Goal: Task Accomplishment & Management: Manage account settings

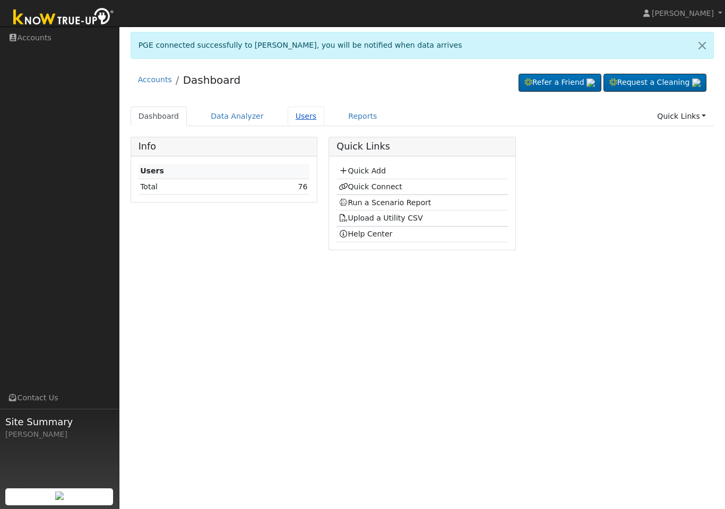
click at [301, 120] on link "Users" at bounding box center [305, 117] width 37 height 20
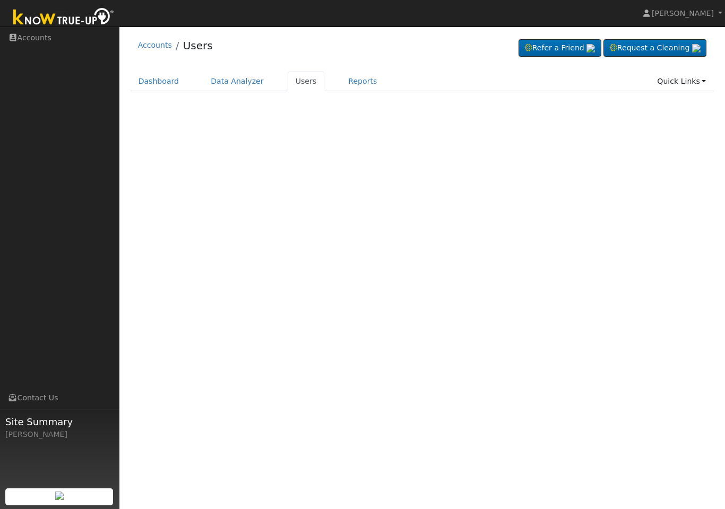
scroll to position [20, 0]
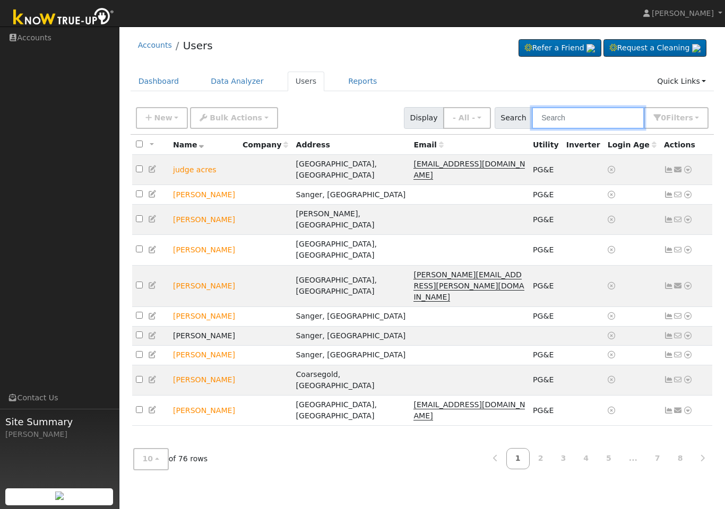
click at [615, 118] on input "text" at bounding box center [587, 118] width 112 height 22
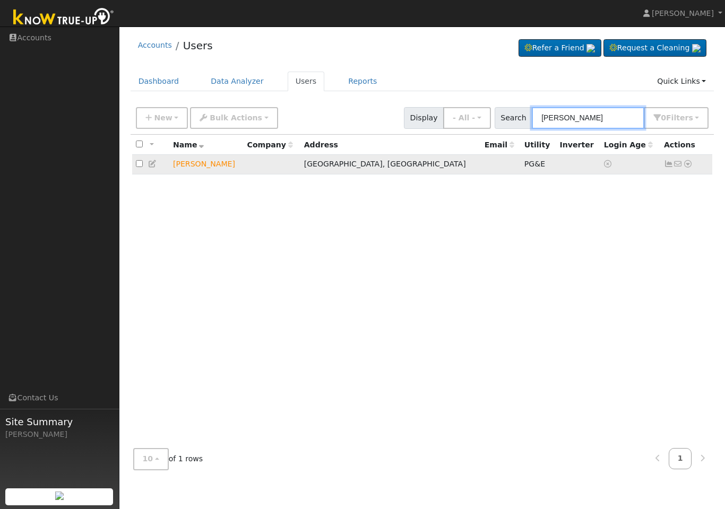
type input "[PERSON_NAME]"
click at [684, 163] on icon at bounding box center [688, 163] width 10 height 7
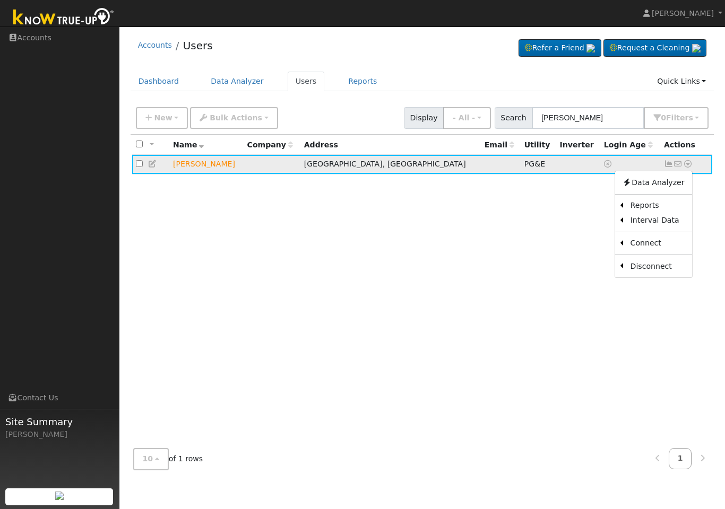
click at [670, 160] on icon at bounding box center [669, 163] width 10 height 7
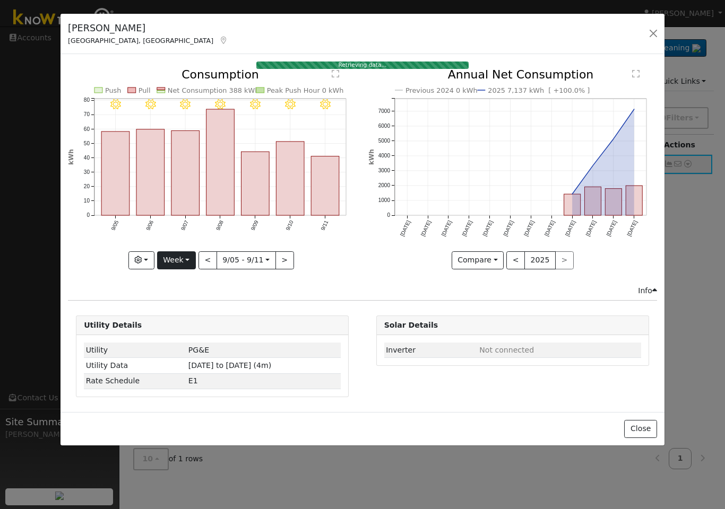
click at [182, 265] on button "Week" at bounding box center [176, 260] width 39 height 18
click at [198, 325] on link "Year" at bounding box center [195, 327] width 74 height 15
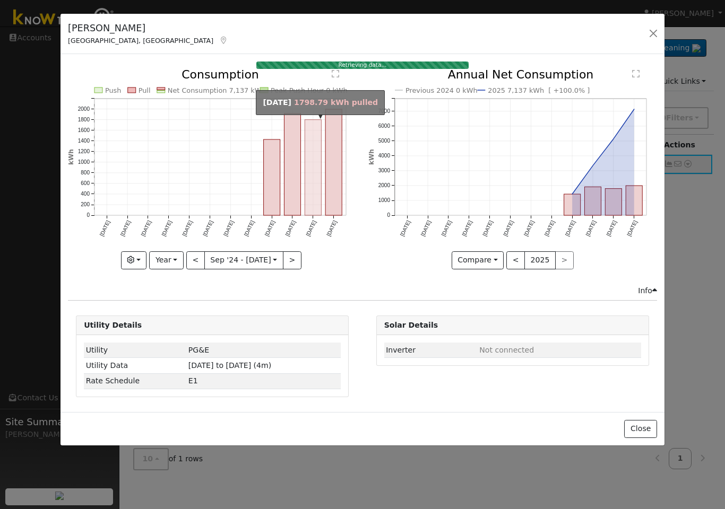
click at [320, 184] on rect "onclick=""" at bounding box center [313, 167] width 16 height 95
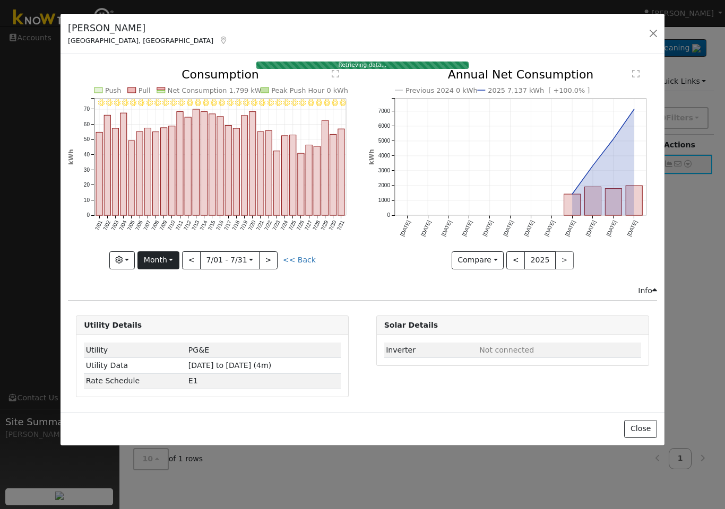
click at [171, 264] on button "Month" at bounding box center [158, 260] width 42 height 18
click at [190, 327] on link "Year" at bounding box center [175, 327] width 74 height 15
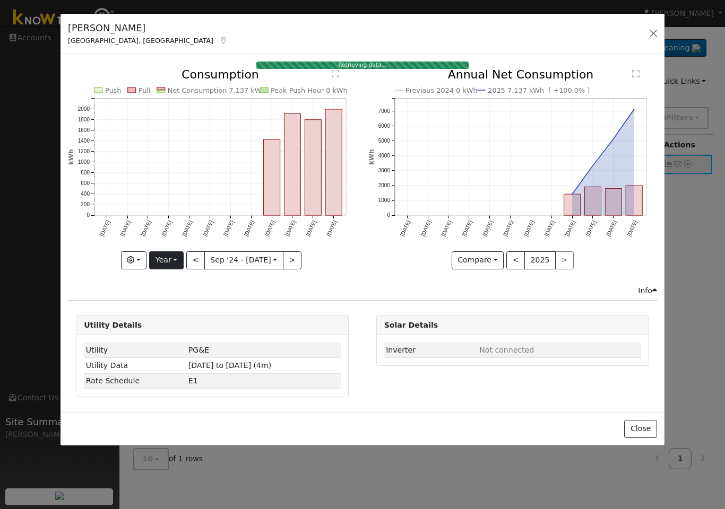
click at [172, 259] on button "Year" at bounding box center [166, 260] width 34 height 18
click at [182, 315] on link "Month" at bounding box center [187, 311] width 74 height 15
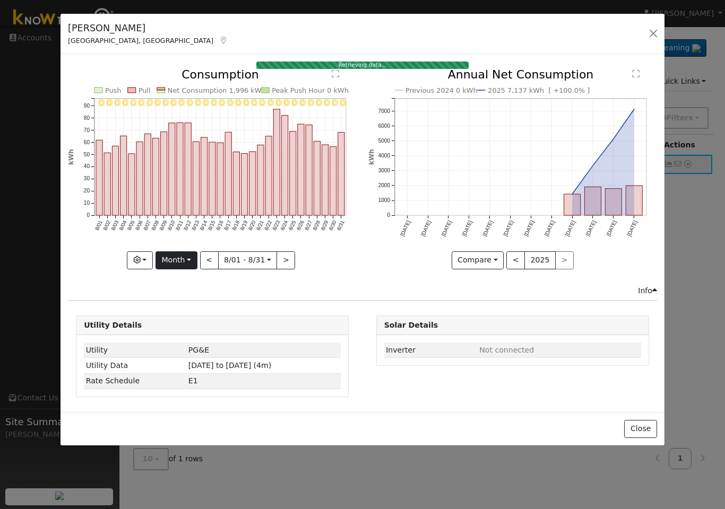
click at [190, 258] on button "Month" at bounding box center [176, 260] width 42 height 18
click at [190, 325] on link "Year" at bounding box center [193, 327] width 74 height 15
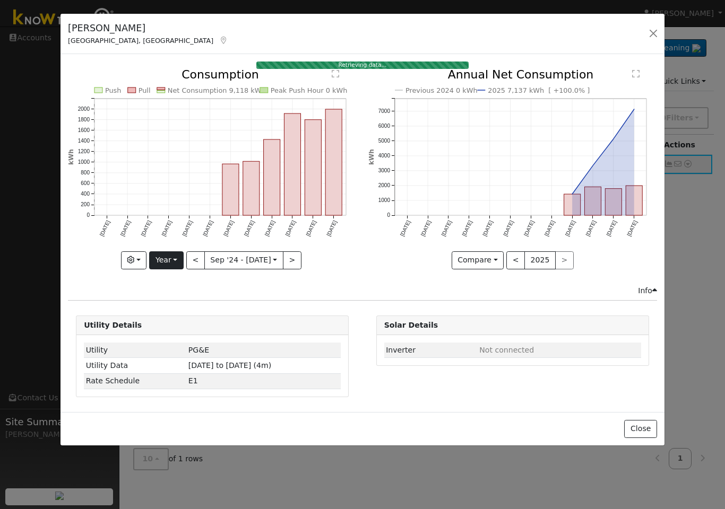
click at [175, 266] on button "Year" at bounding box center [166, 260] width 34 height 18
click at [178, 315] on link "Month" at bounding box center [187, 311] width 74 height 15
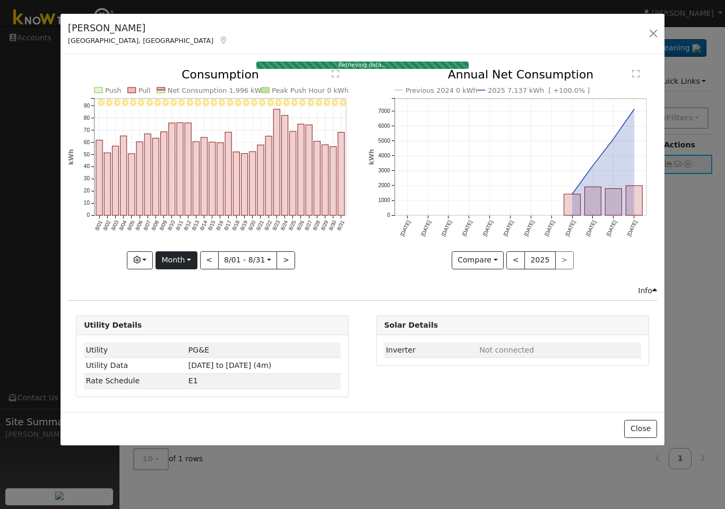
click at [181, 267] on button "Month" at bounding box center [176, 260] width 42 height 18
click at [189, 327] on link "Year" at bounding box center [193, 327] width 74 height 15
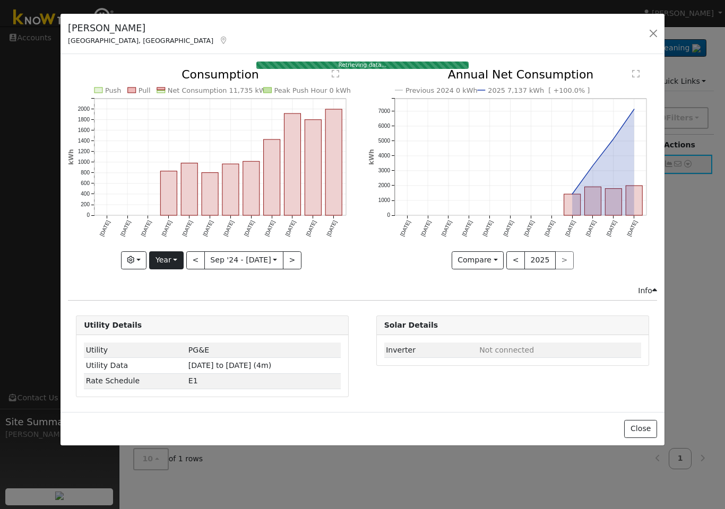
click at [178, 265] on button "Year" at bounding box center [166, 260] width 34 height 18
click at [185, 317] on link "Month" at bounding box center [187, 311] width 74 height 15
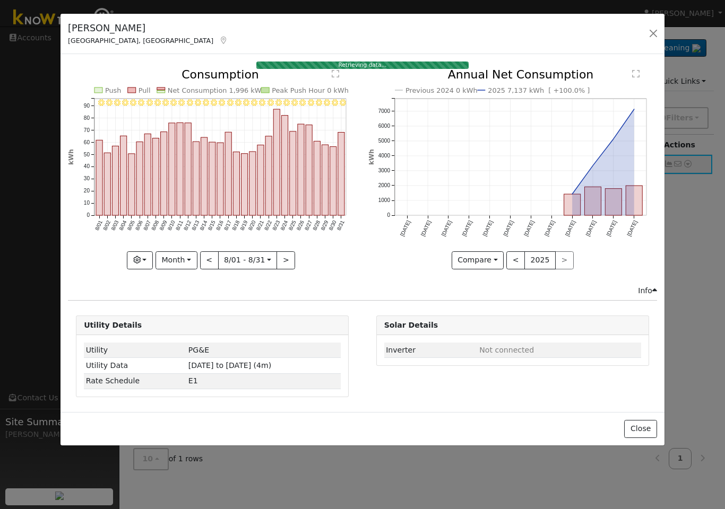
click at [180, 263] on button "Month" at bounding box center [176, 260] width 42 height 18
click at [188, 324] on link "Year" at bounding box center [193, 327] width 74 height 15
type input "[DATE]"
